Goal: Navigation & Orientation: Find specific page/section

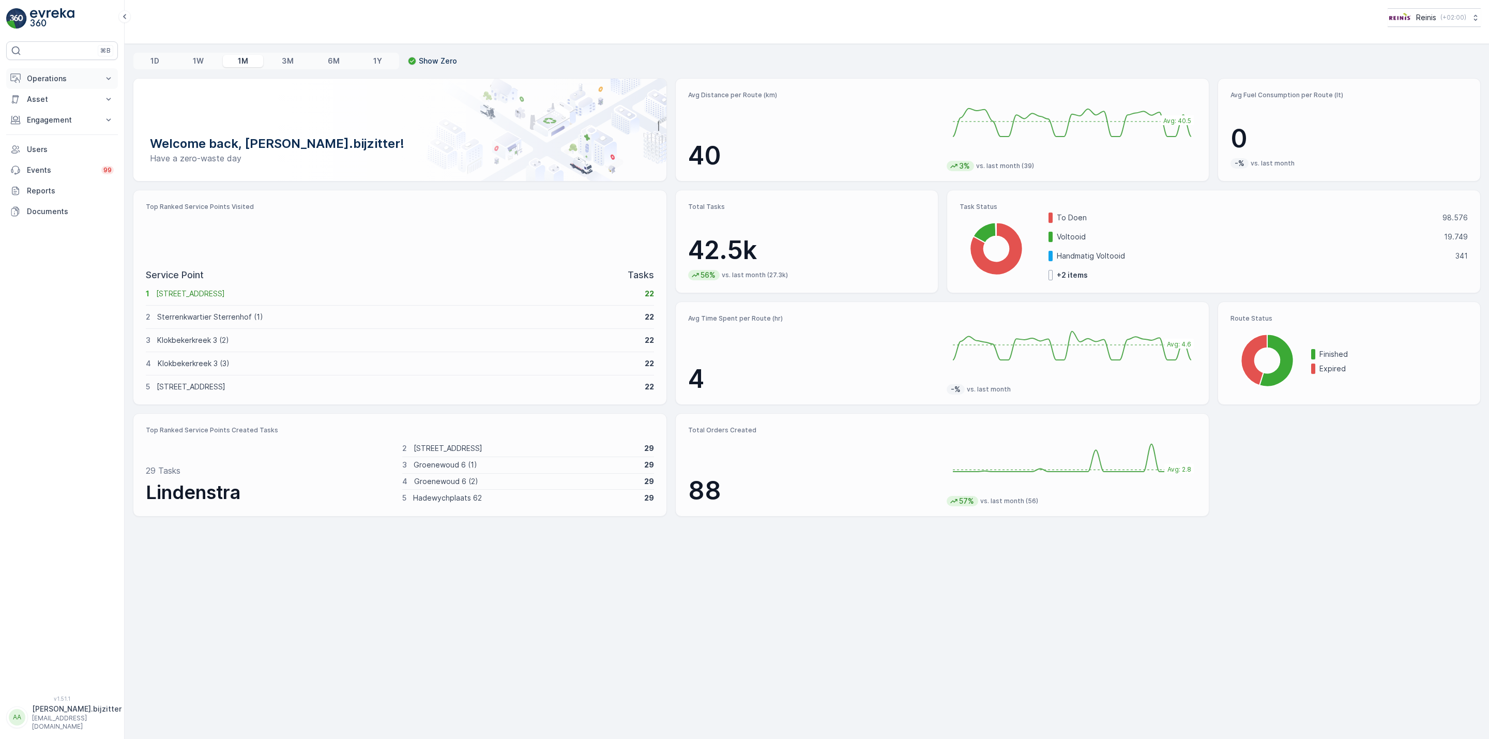
click at [33, 78] on p "Operations" at bounding box center [62, 78] width 70 height 10
click at [42, 98] on p "Insights" at bounding box center [39, 96] width 26 height 10
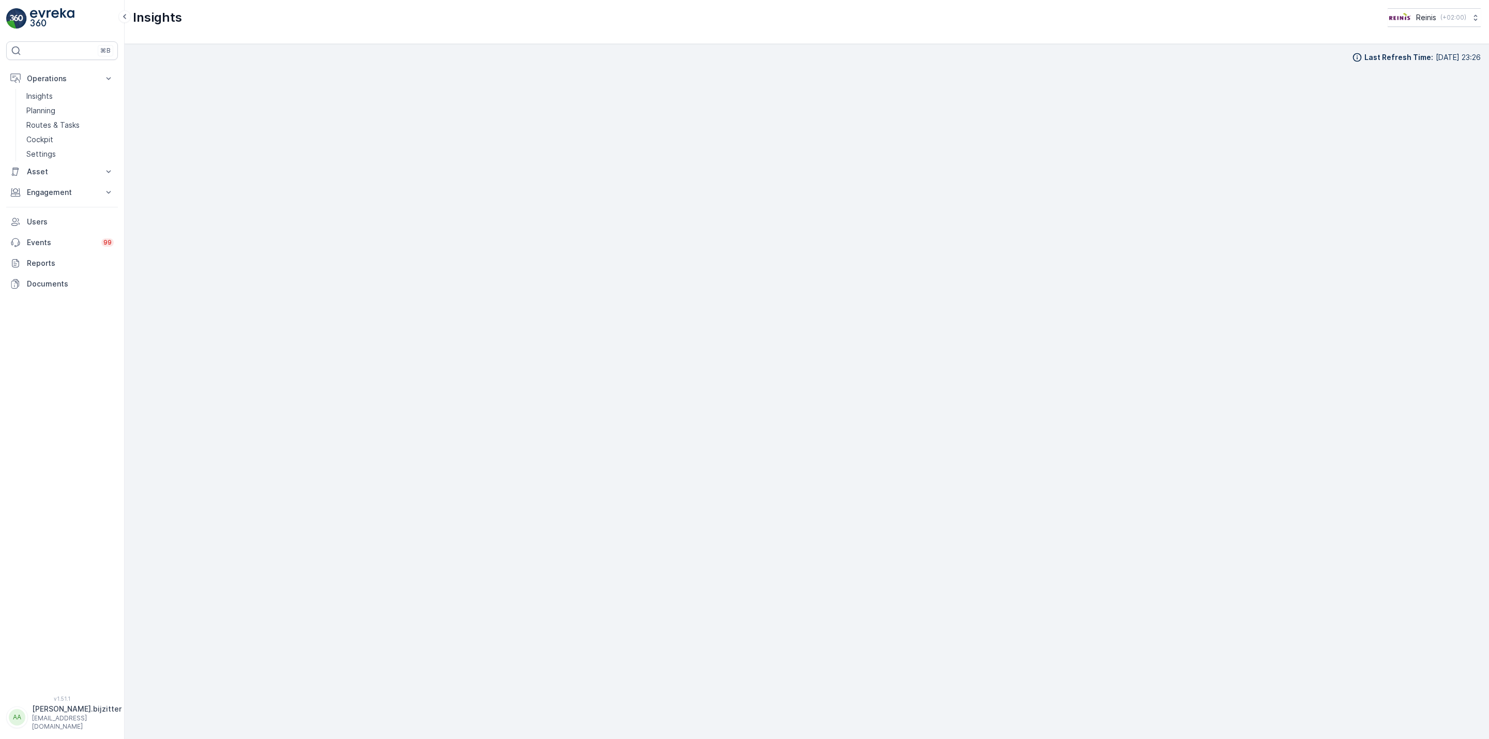
scroll to position [16, 0]
click at [39, 197] on p "Engagement" at bounding box center [62, 192] width 70 height 10
click at [46, 227] on p "Entities" at bounding box center [39, 224] width 26 height 10
